Goal: Task Accomplishment & Management: Manage account settings

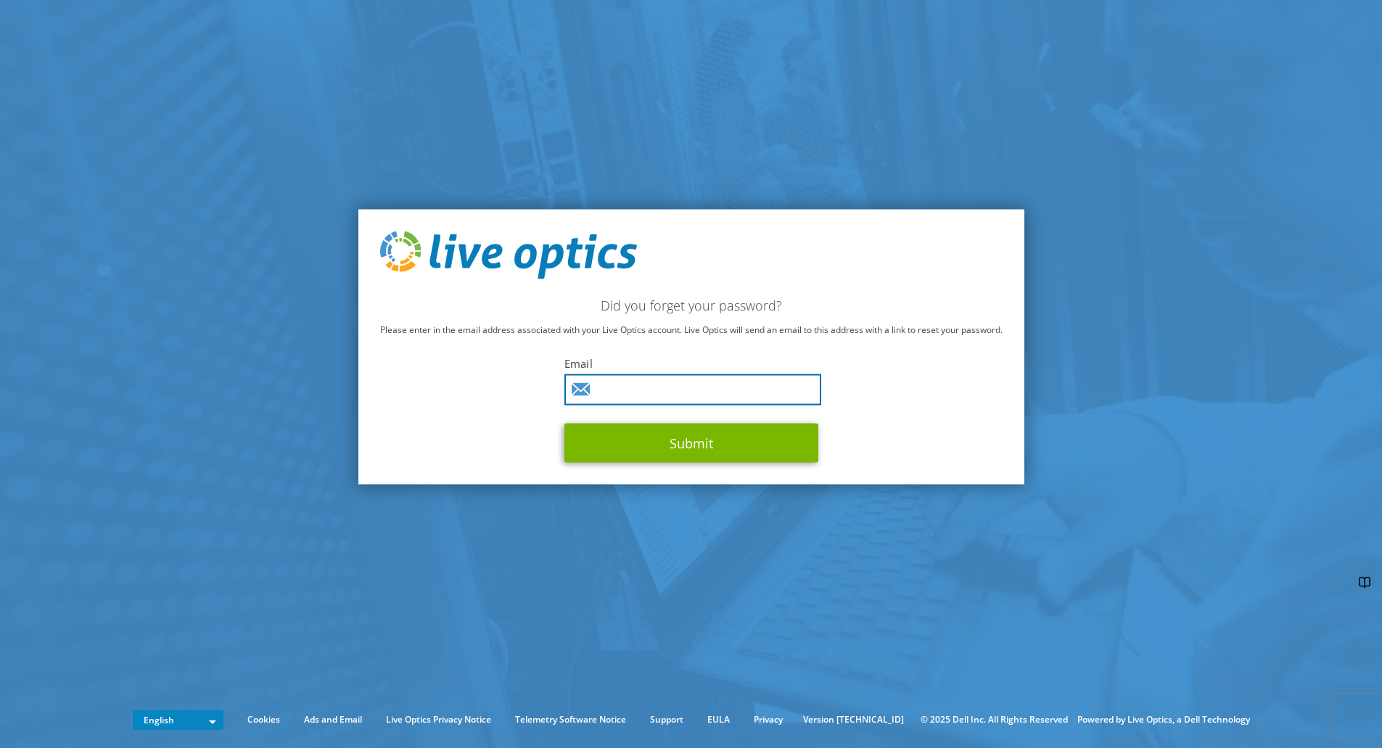
click at [640, 386] on input "text" at bounding box center [692, 388] width 257 height 31
click at [626, 387] on input "text" at bounding box center [692, 388] width 257 height 31
type input "erich.popp@storage-experts.de"
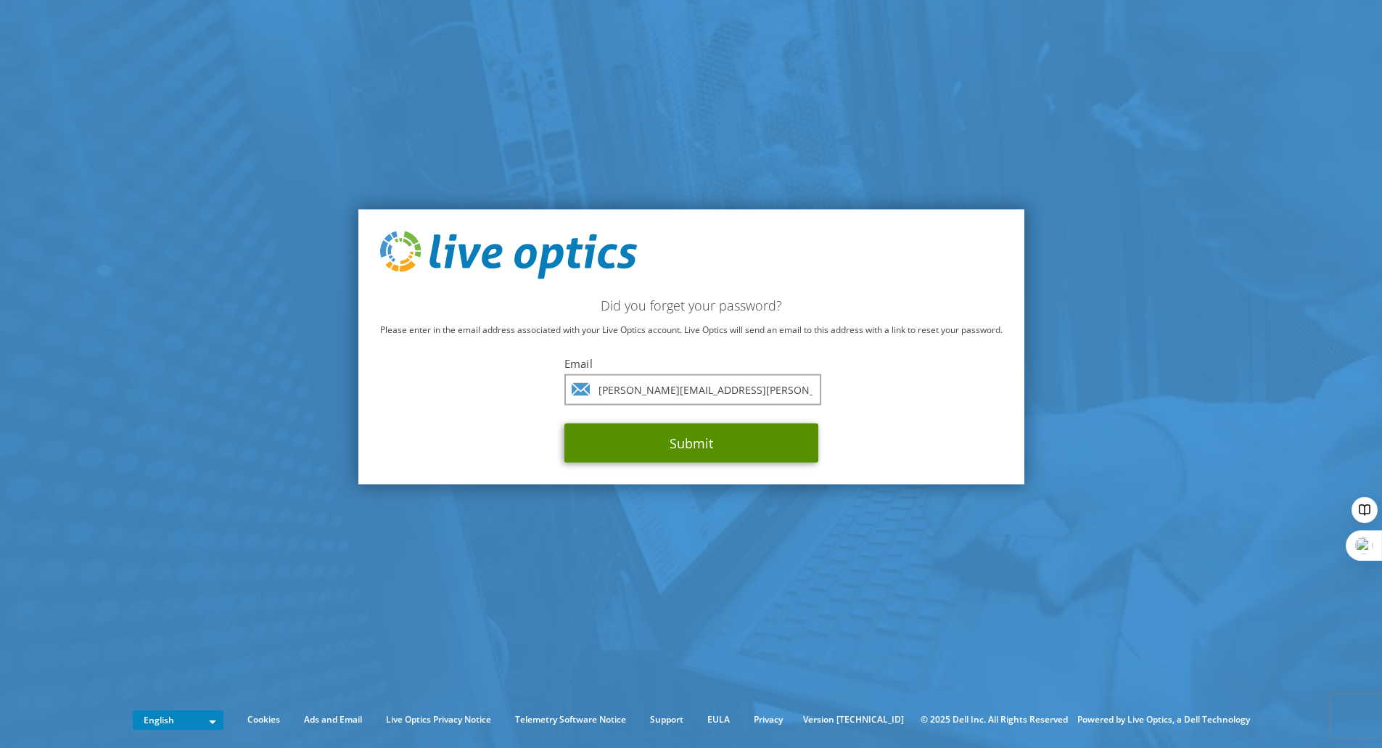
click at [682, 439] on button "Submit" at bounding box center [691, 442] width 254 height 39
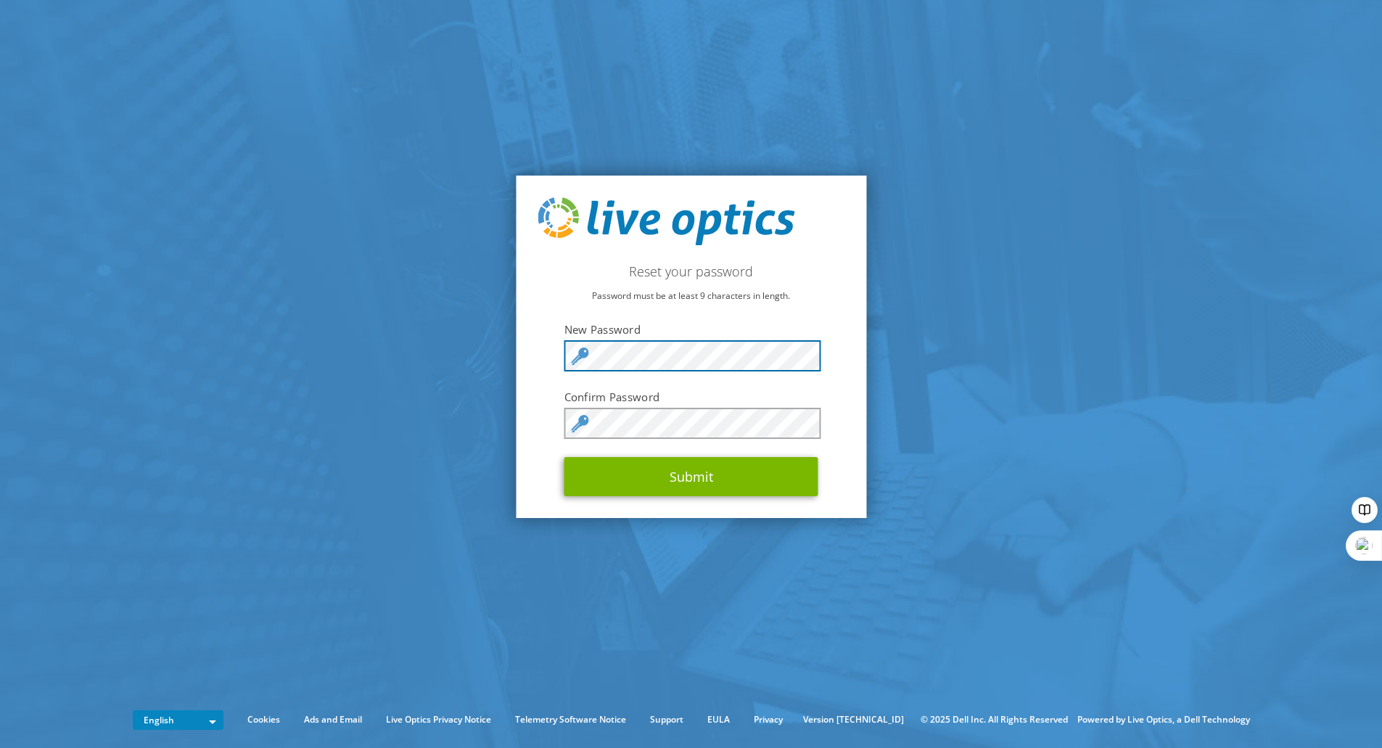
click at [528, 346] on div "Reset your password Password must be at least 9 characters in length. New Passw…" at bounding box center [691, 347] width 350 height 342
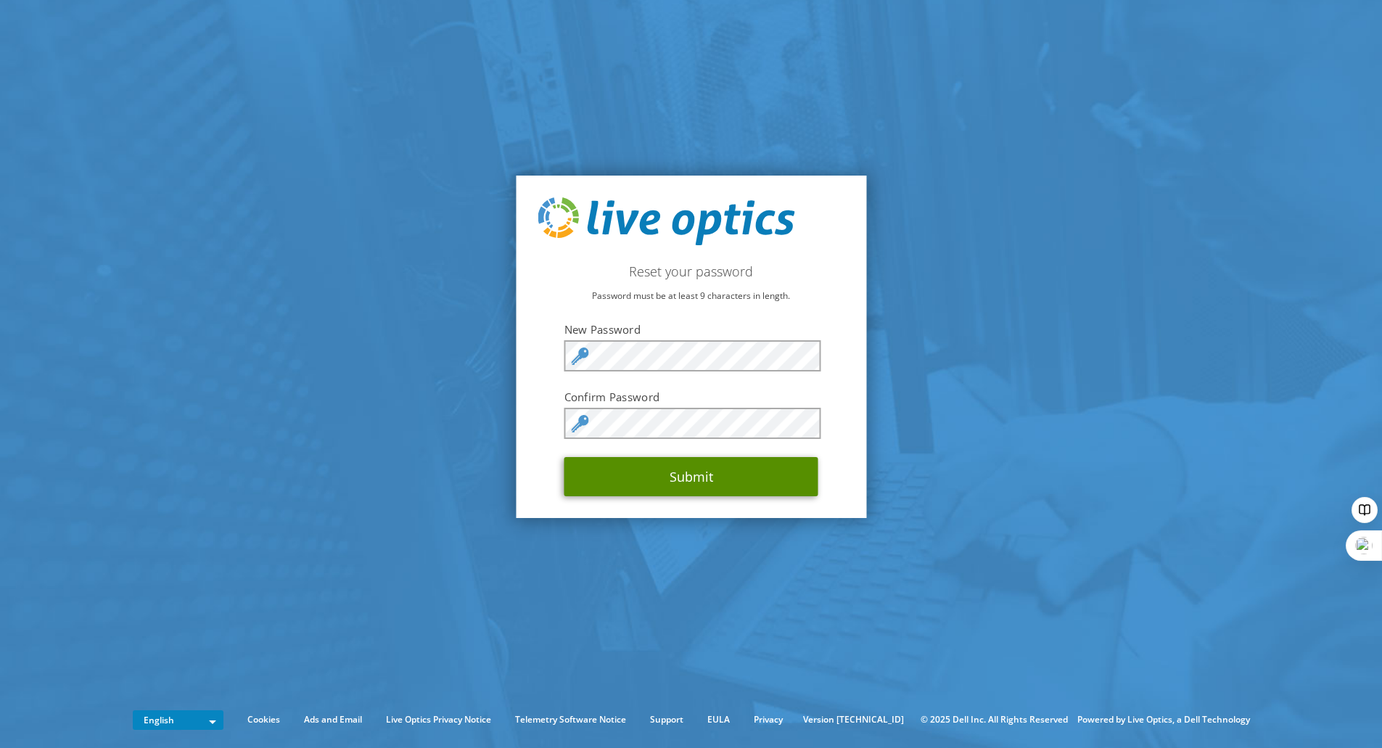
click at [654, 473] on button "Submit" at bounding box center [691, 476] width 254 height 39
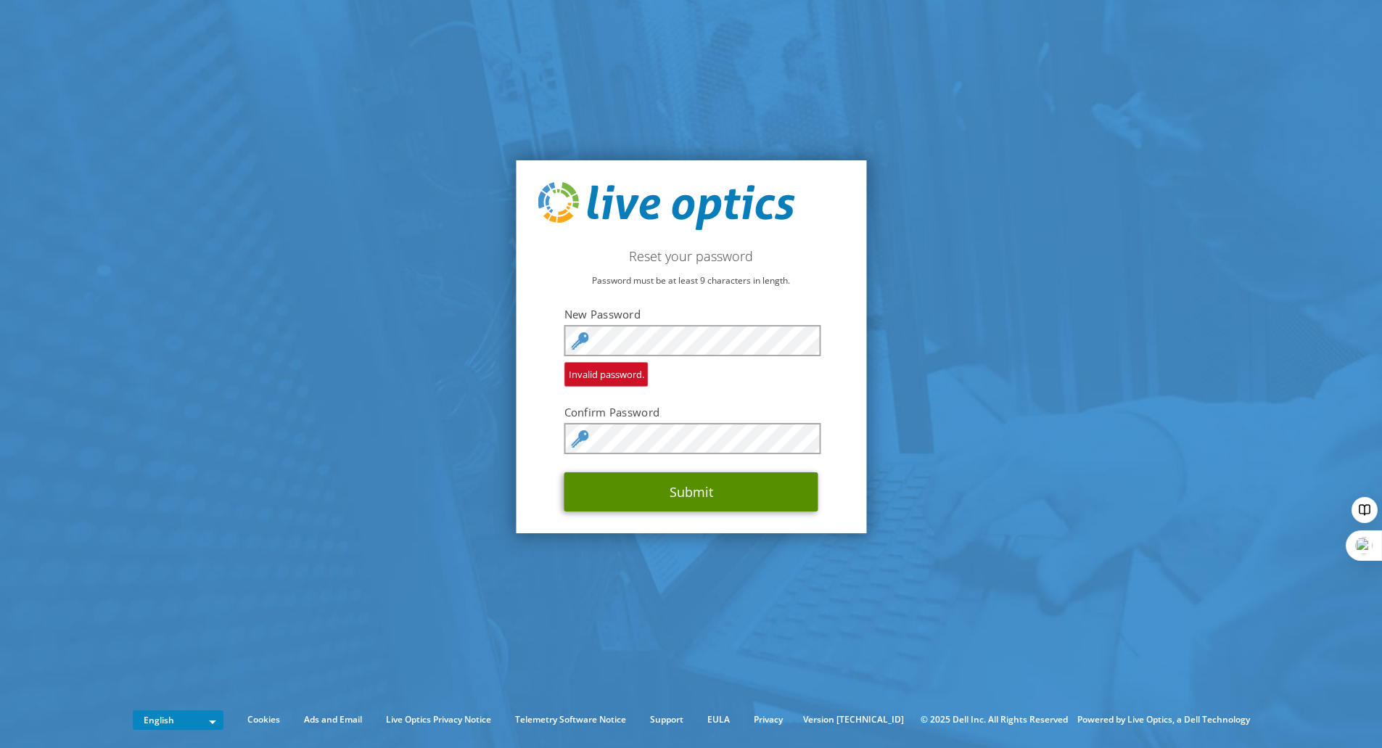
click at [612, 498] on button "Submit" at bounding box center [691, 491] width 254 height 39
click at [832, 484] on div "Reset your password Password must be at least 9 characters in length. New Passw…" at bounding box center [691, 346] width 350 height 373
click at [711, 494] on button "Submit" at bounding box center [691, 491] width 254 height 39
